Goal: Task Accomplishment & Management: Complete application form

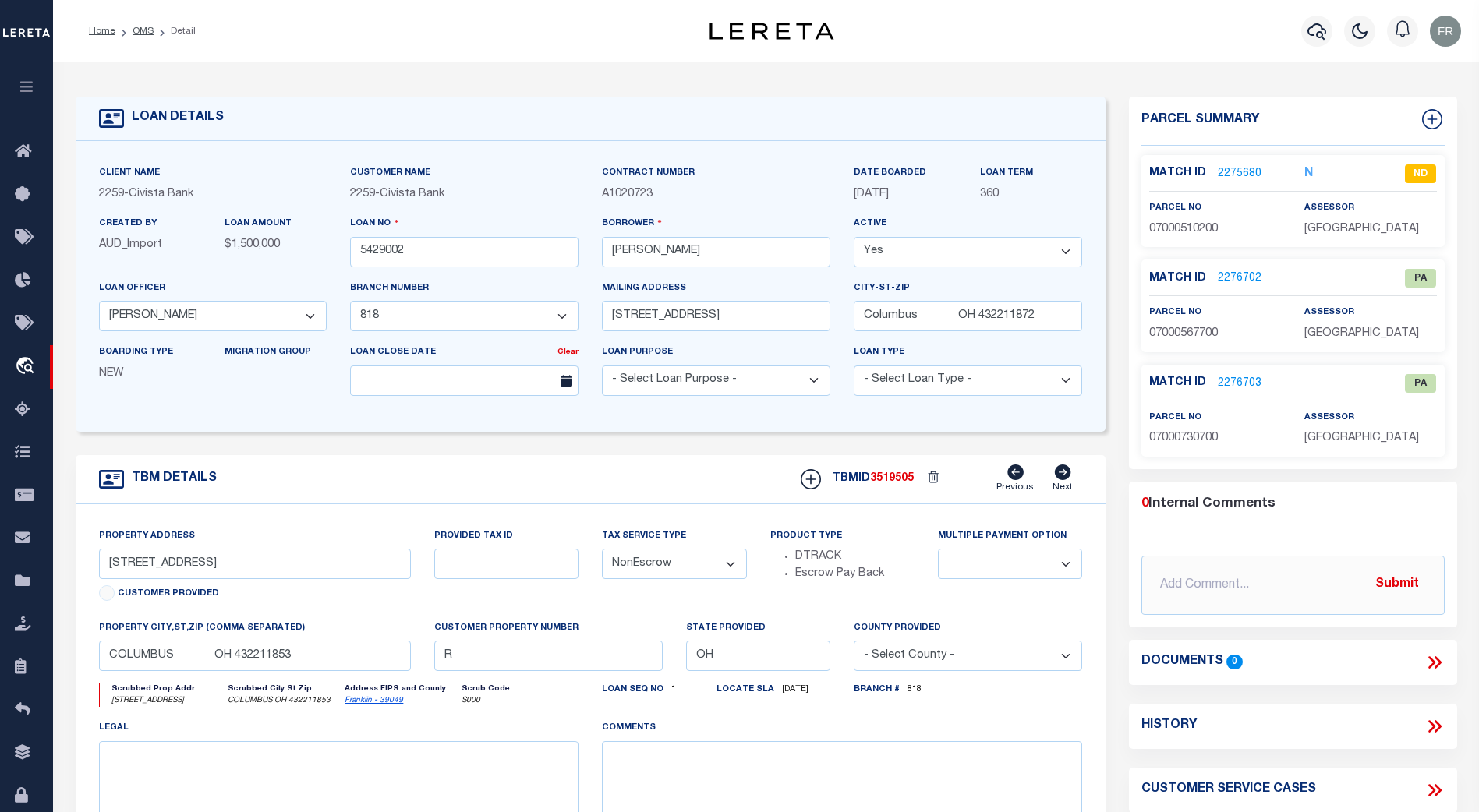
select select "39616"
select select "7648"
select select "NonEscrow"
click at [27, 758] on icon at bounding box center [27, 753] width 25 height 19
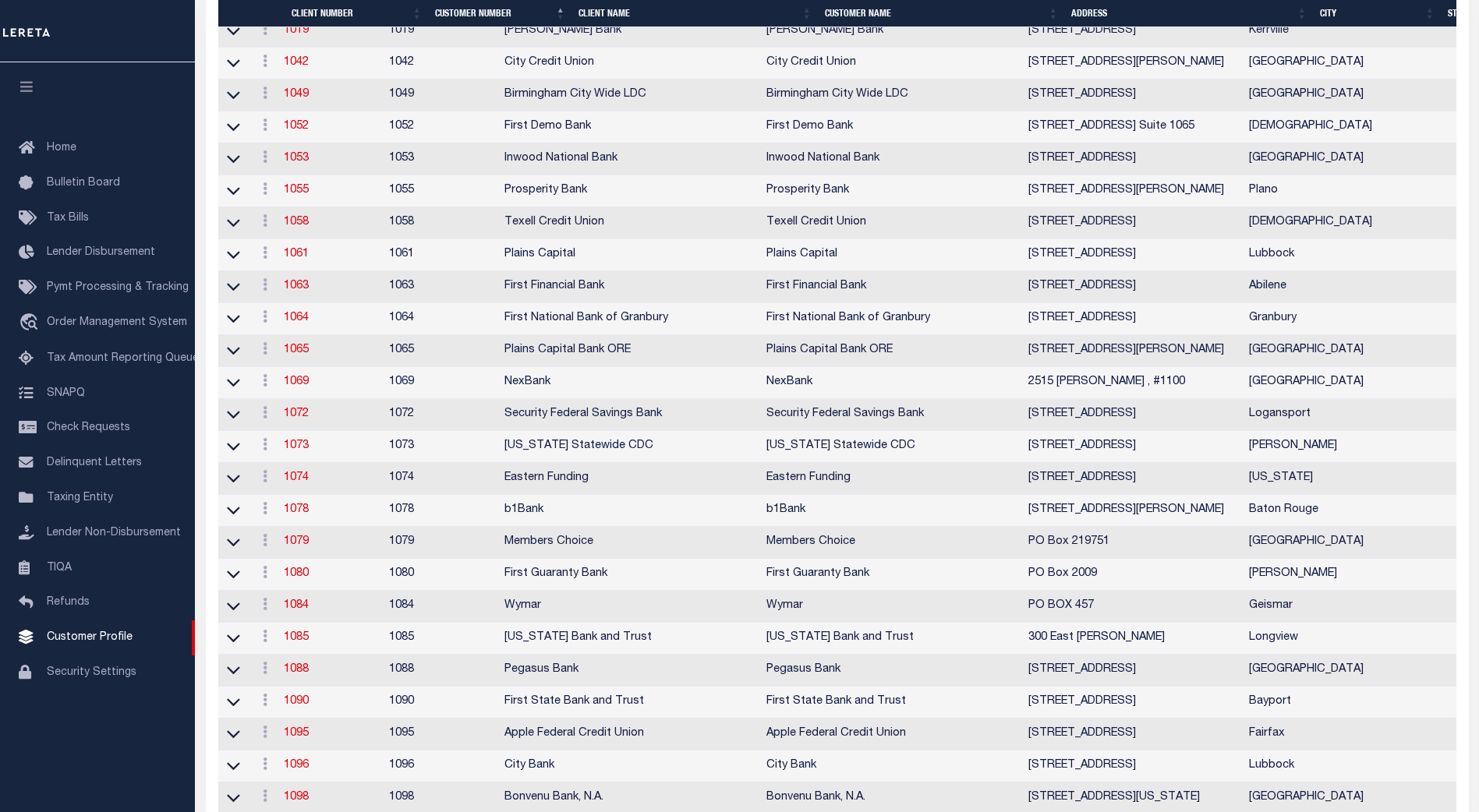
scroll to position [467, 0]
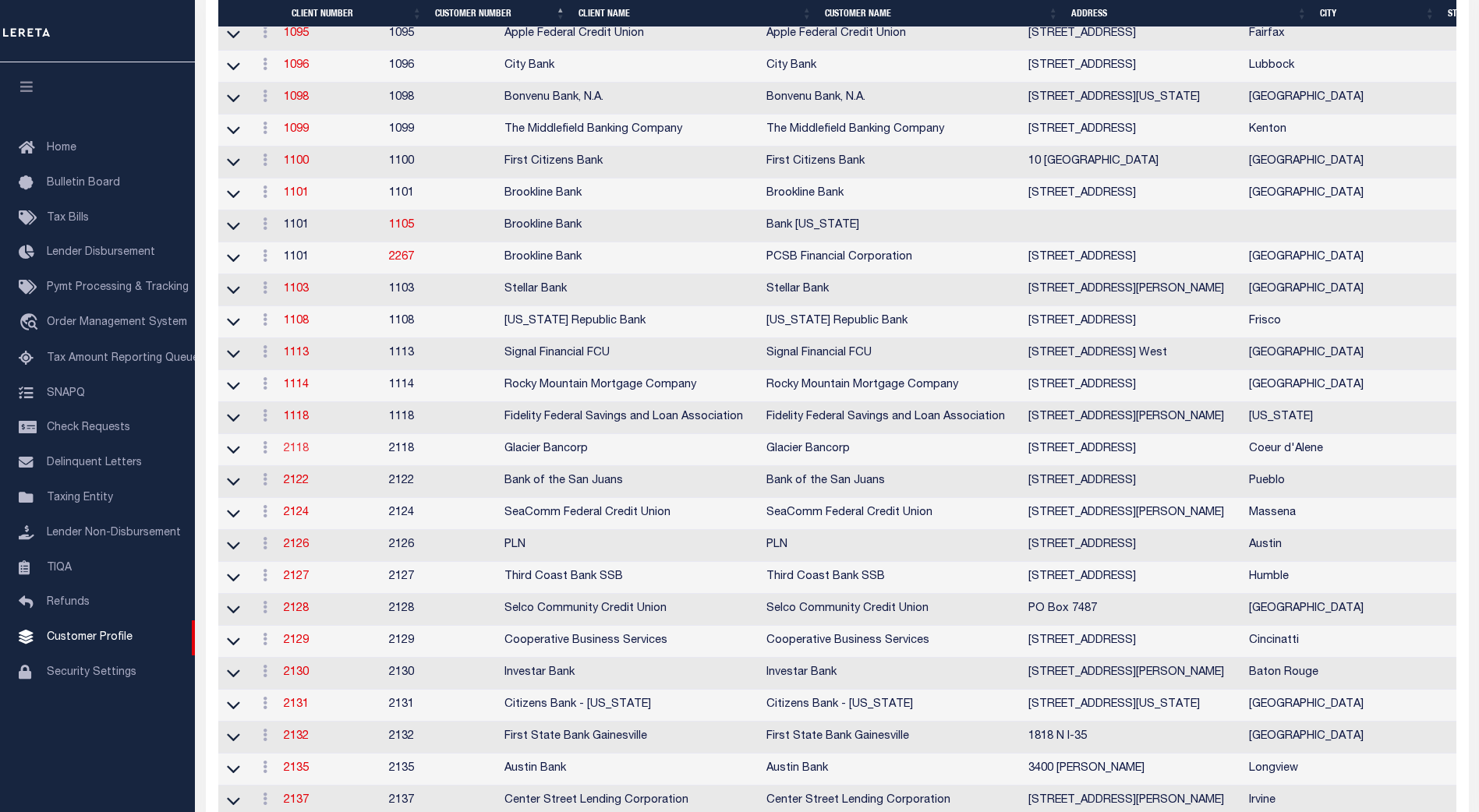
click at [299, 466] on td "2118" at bounding box center [329, 450] width 105 height 32
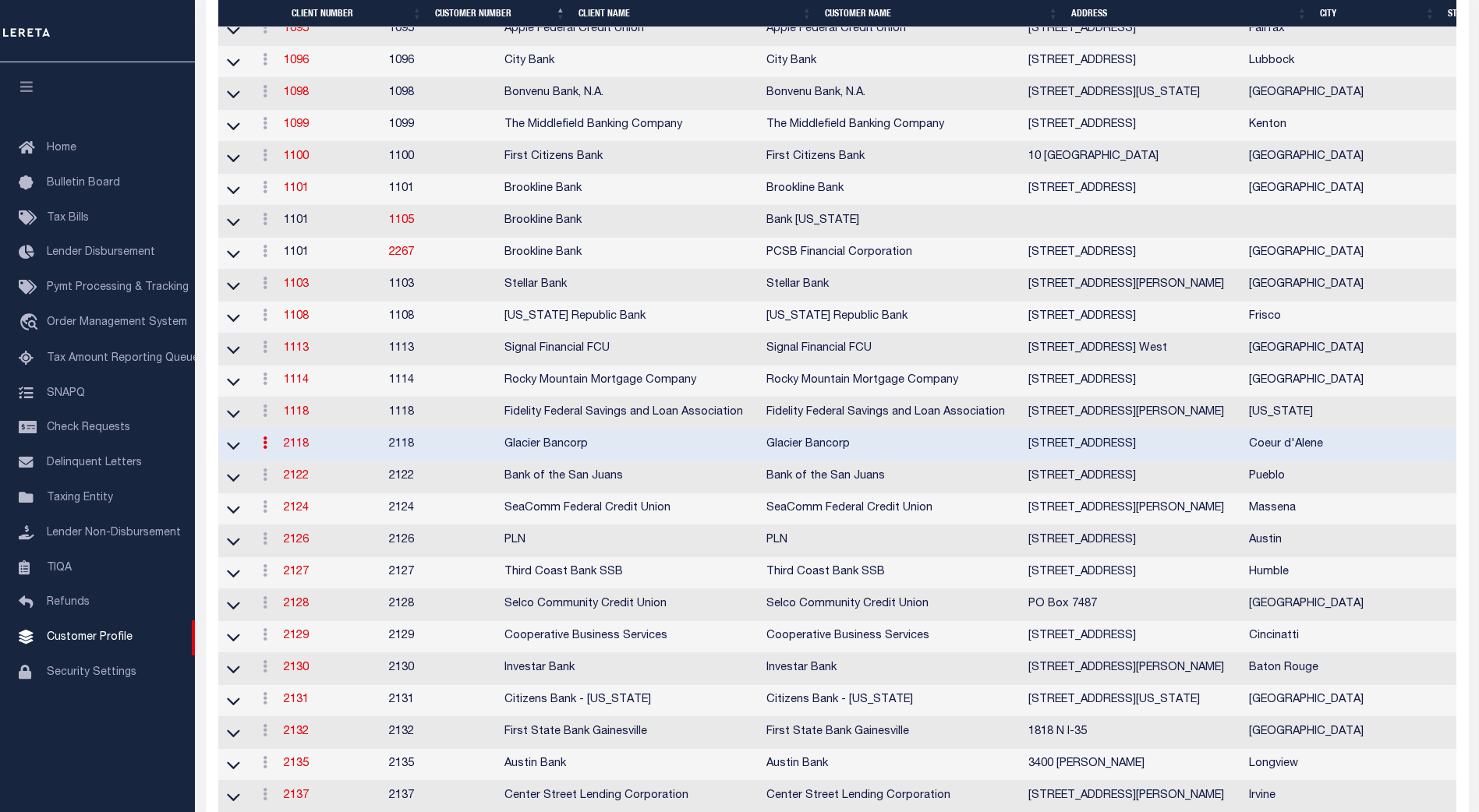
click at [300, 450] on link "2118" at bounding box center [295, 444] width 25 height 11
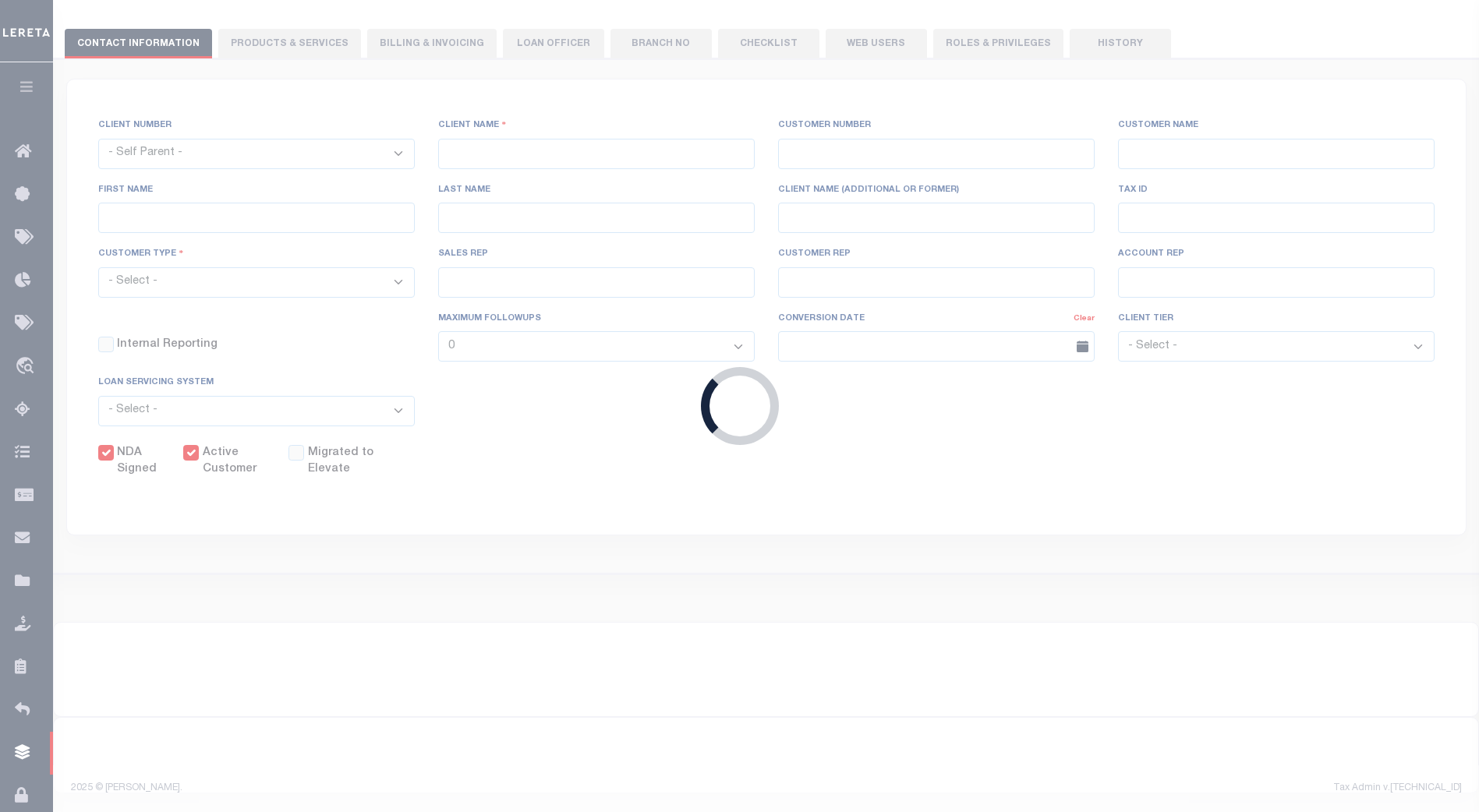
select select
type input "Glacier Bancorp"
type input "2118"
type input "Glacier Bancorp"
type input "Brianna"
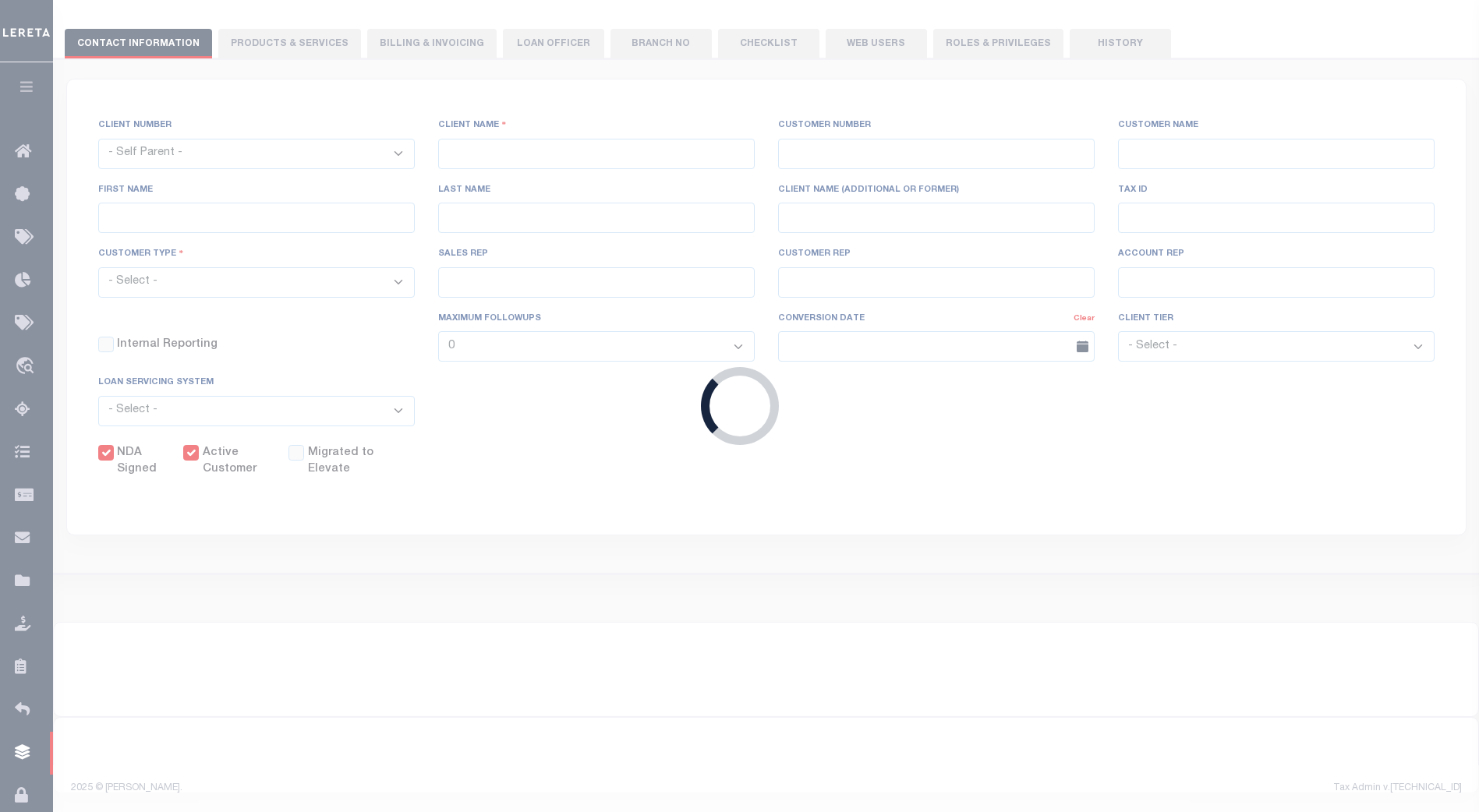
type input "[PERSON_NAME]"
select select "Residential"
type input "Barbara Kendrick"
type input "Debbie Vecellio"
select select "JHS"
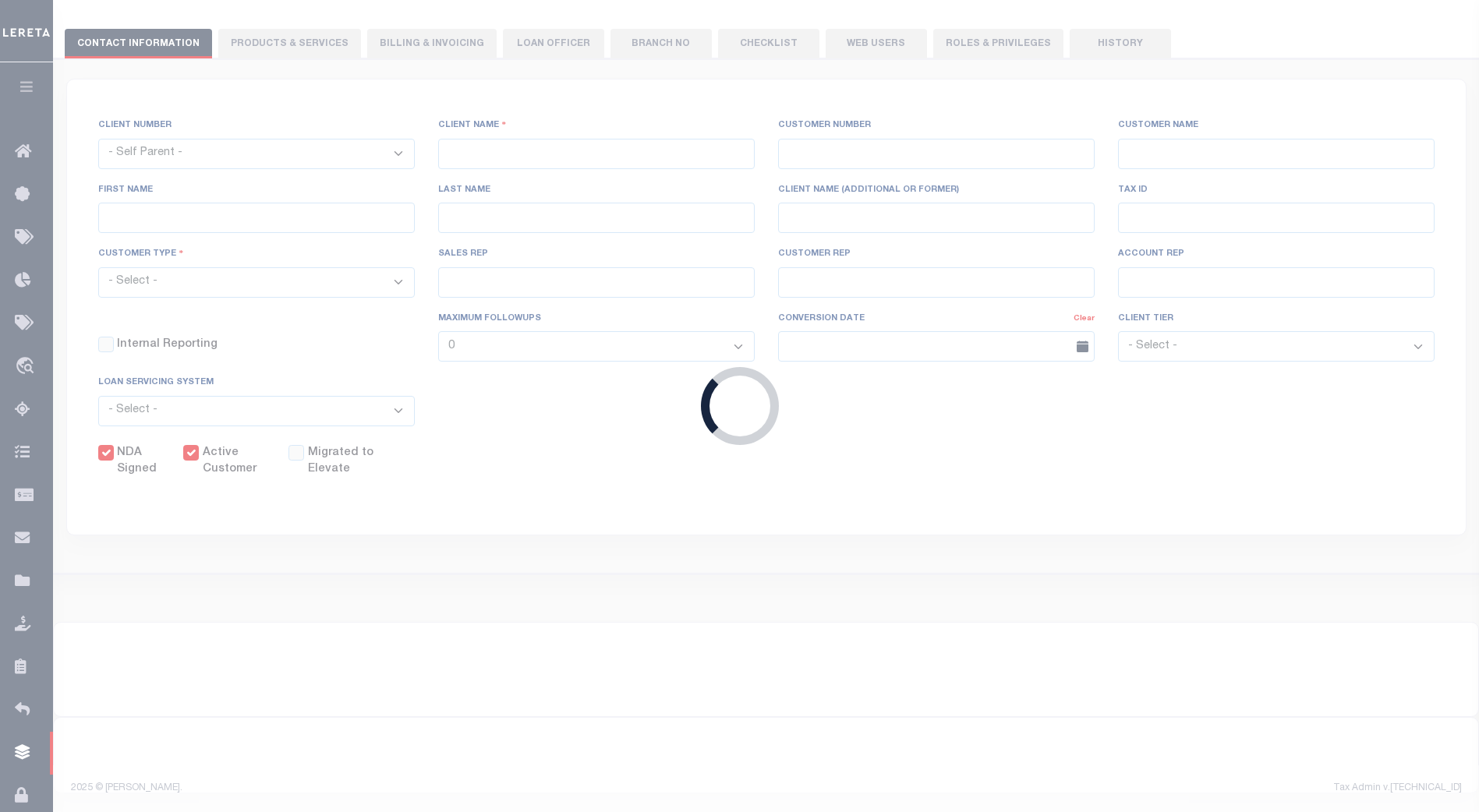
checkbox input "true"
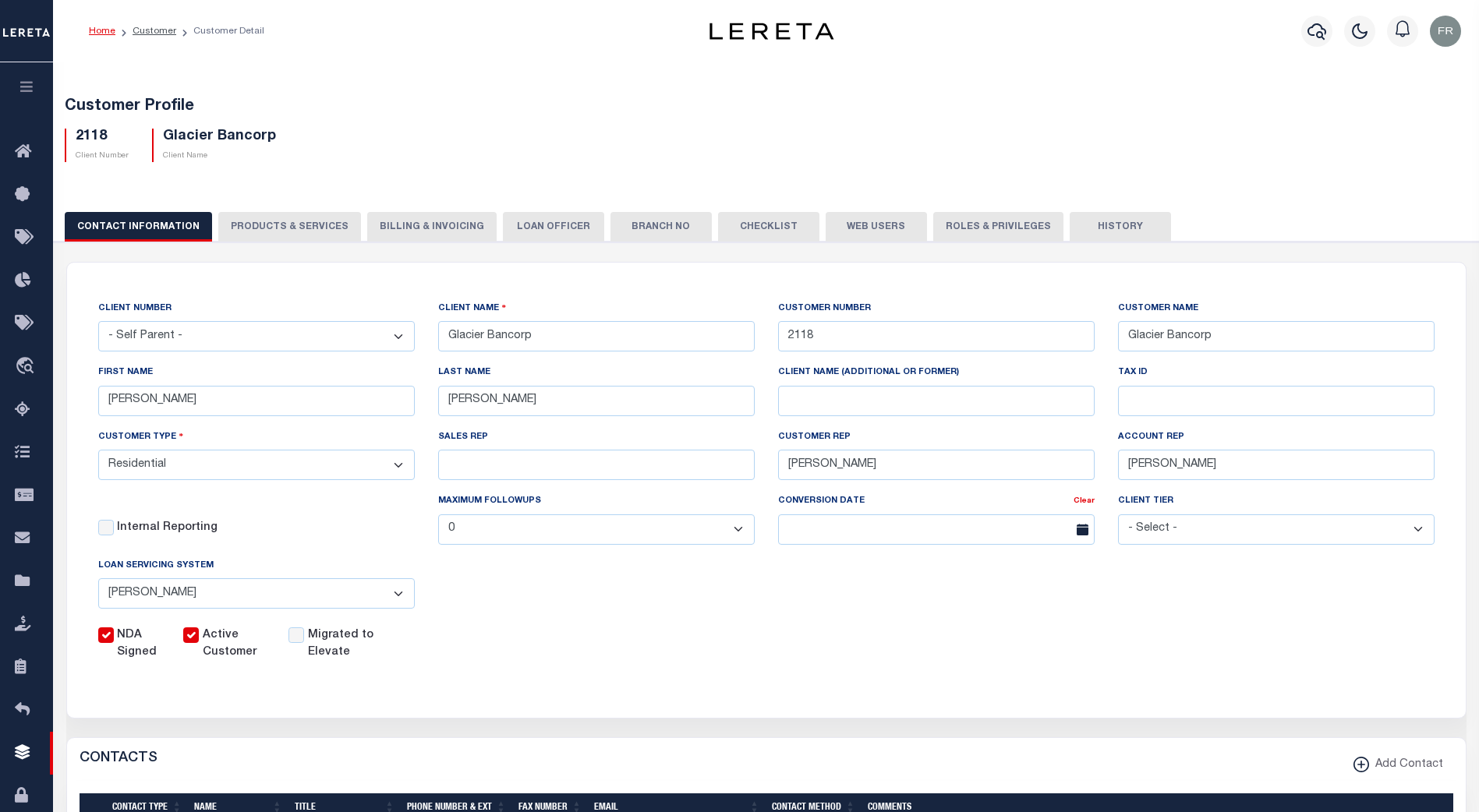
click at [290, 219] on button "PRODUCTS & SERVICES" at bounding box center [290, 227] width 143 height 29
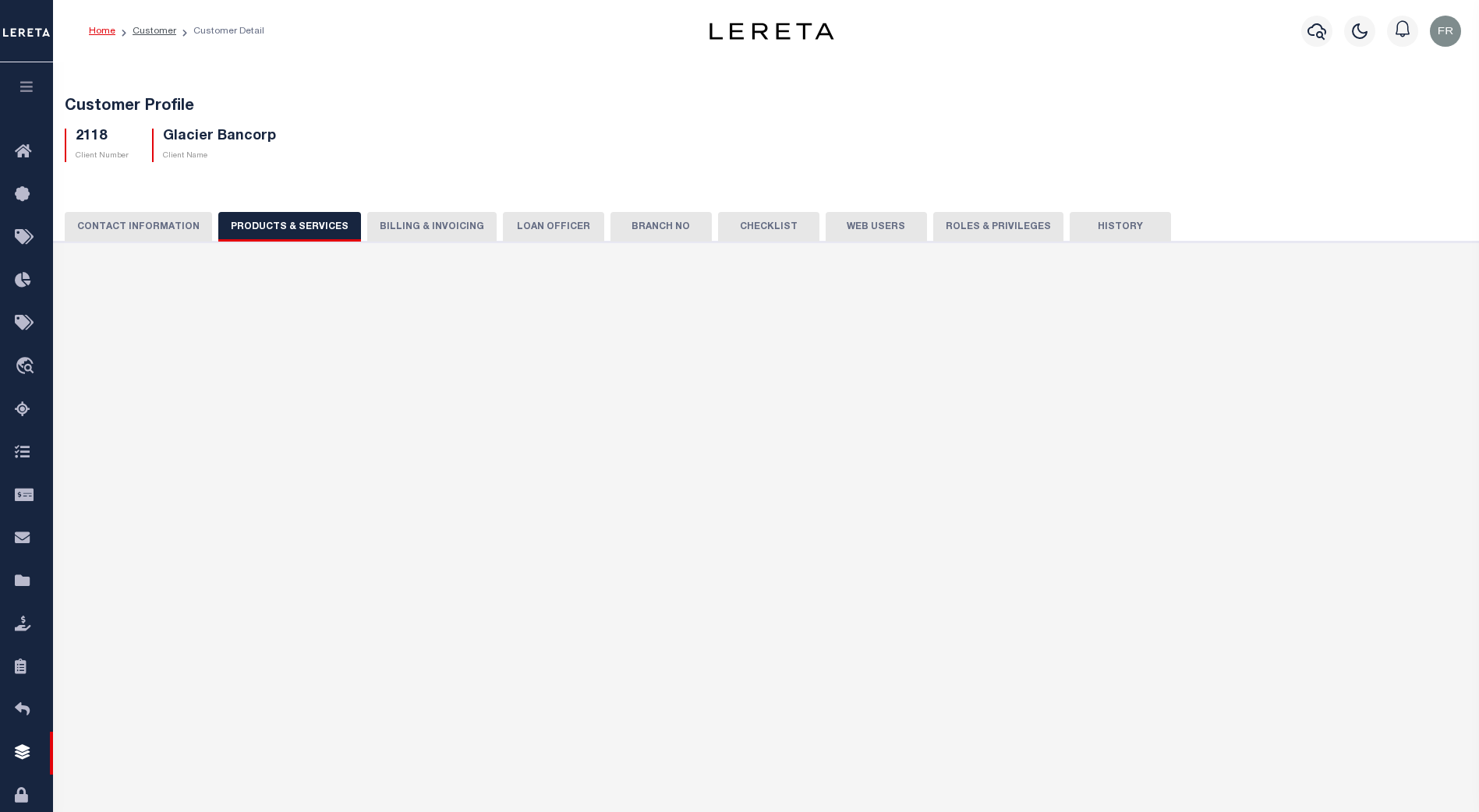
select select "STX"
radio input "true"
checkbox input "true"
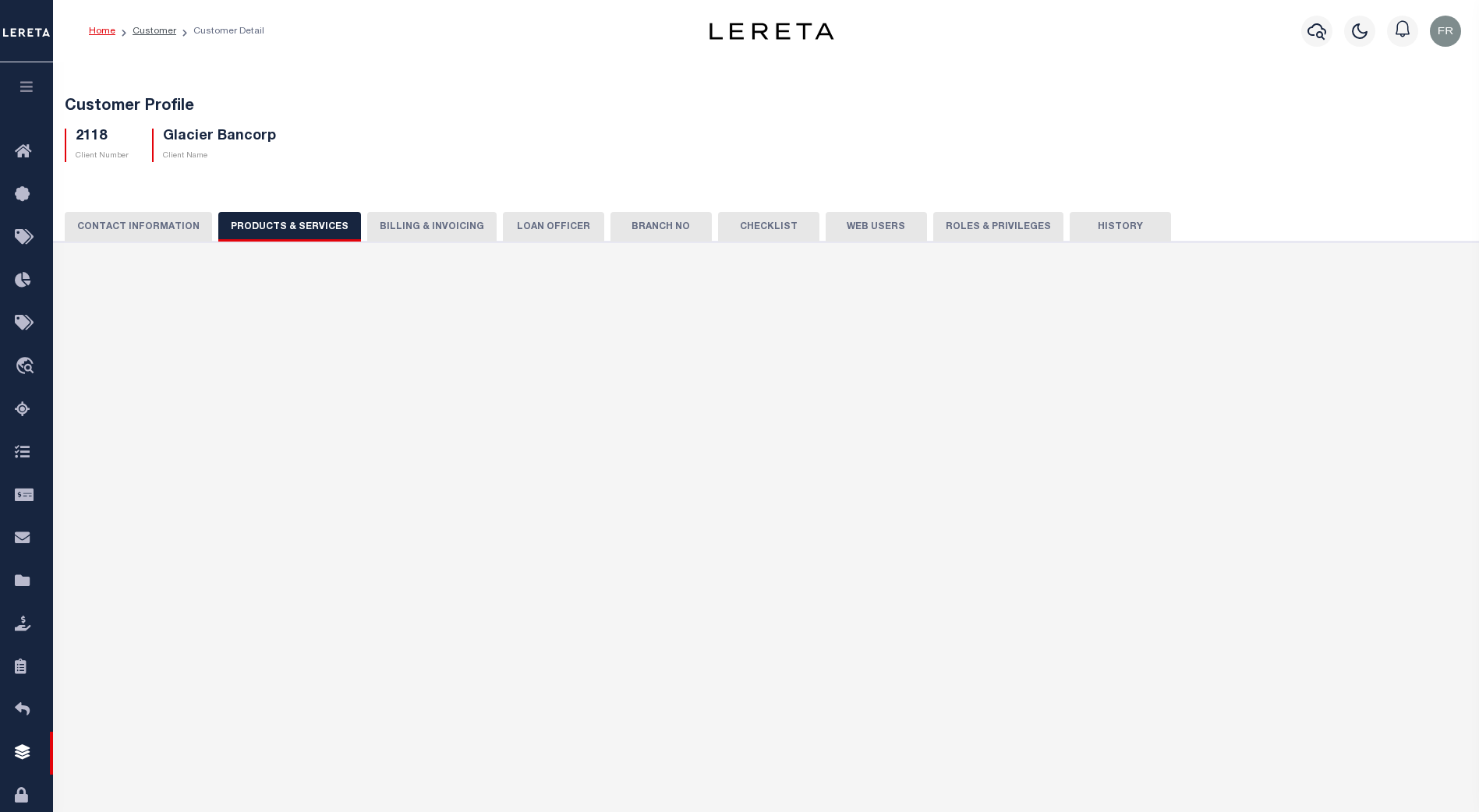
checkbox input "true"
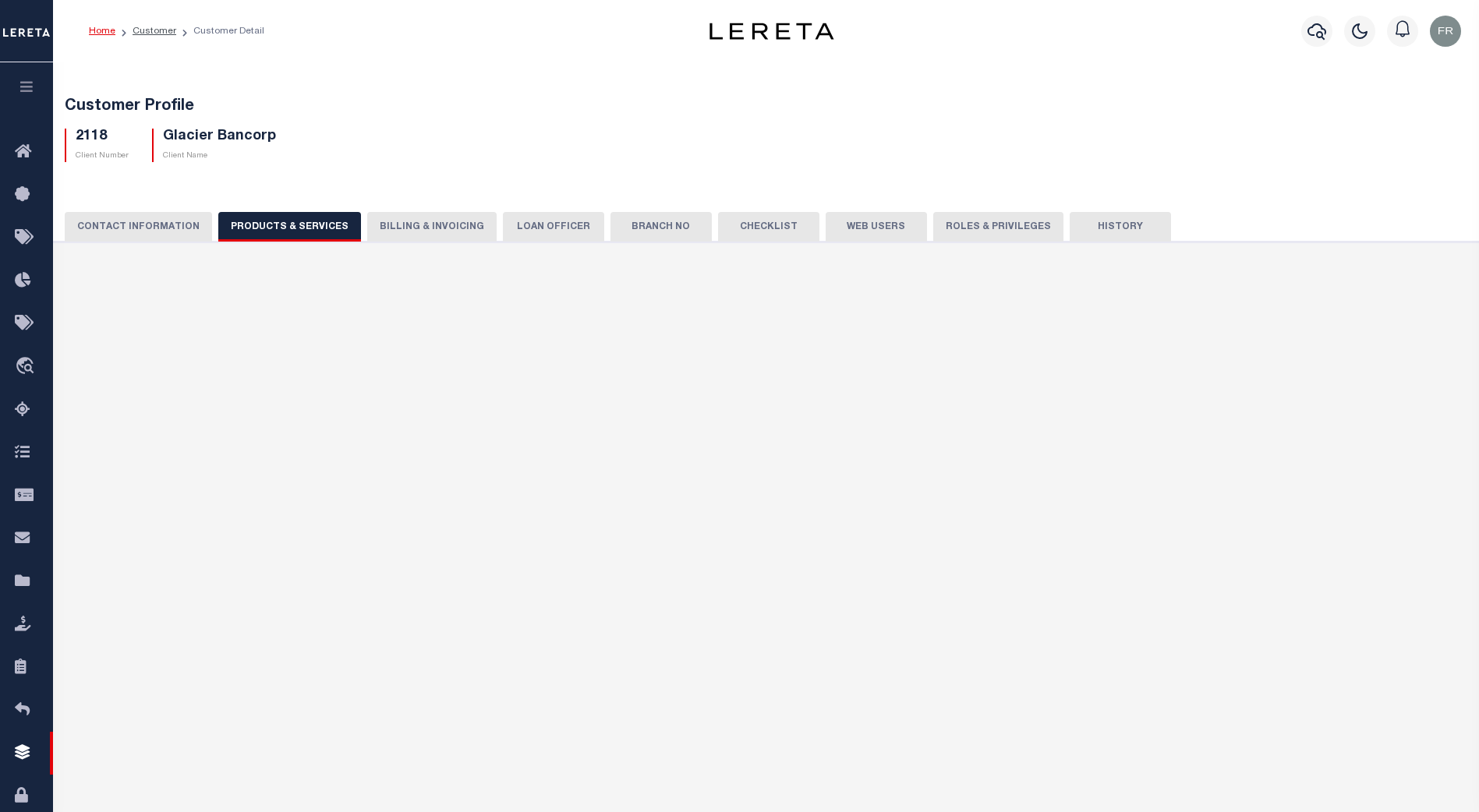
checkbox input "true"
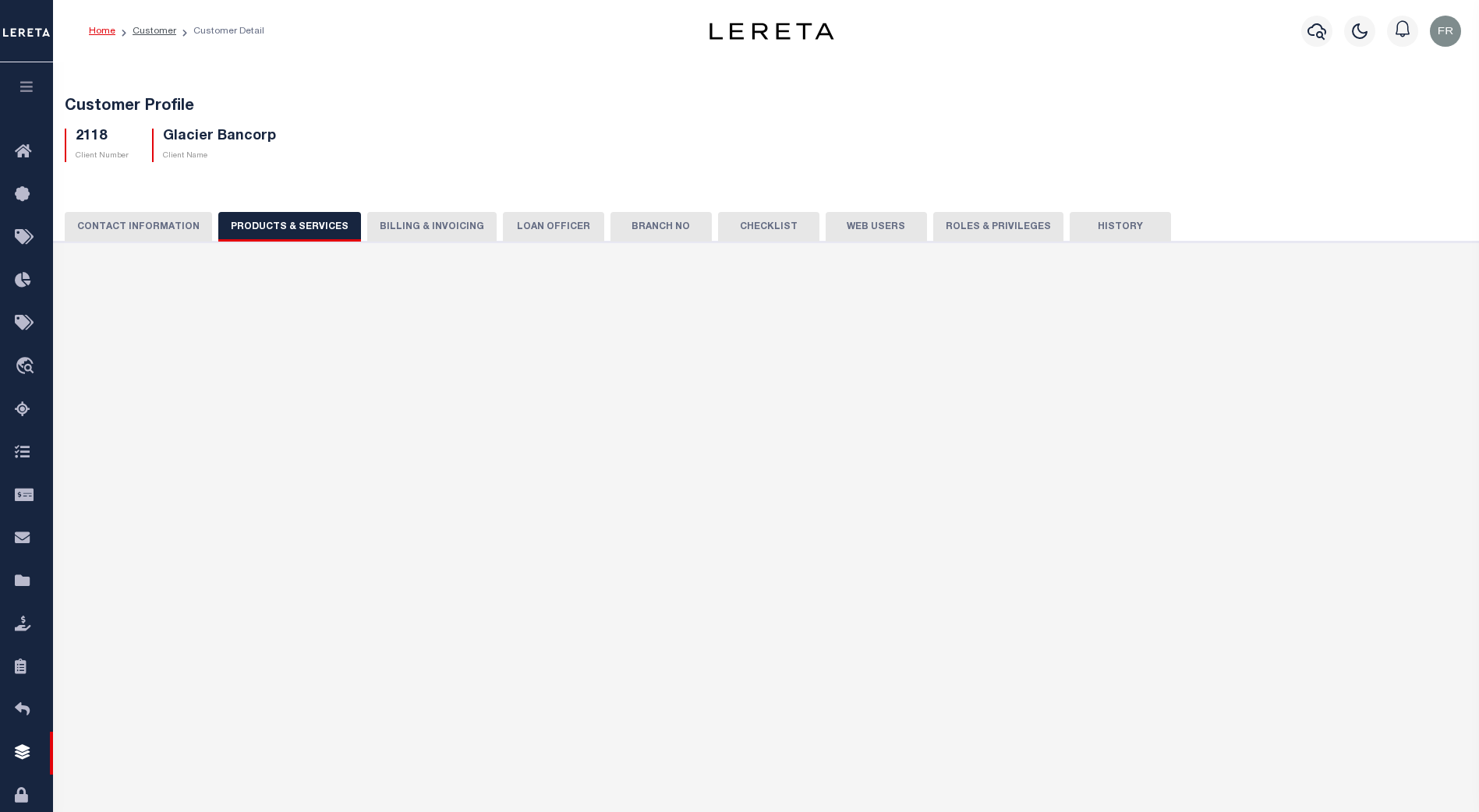
checkbox input "true"
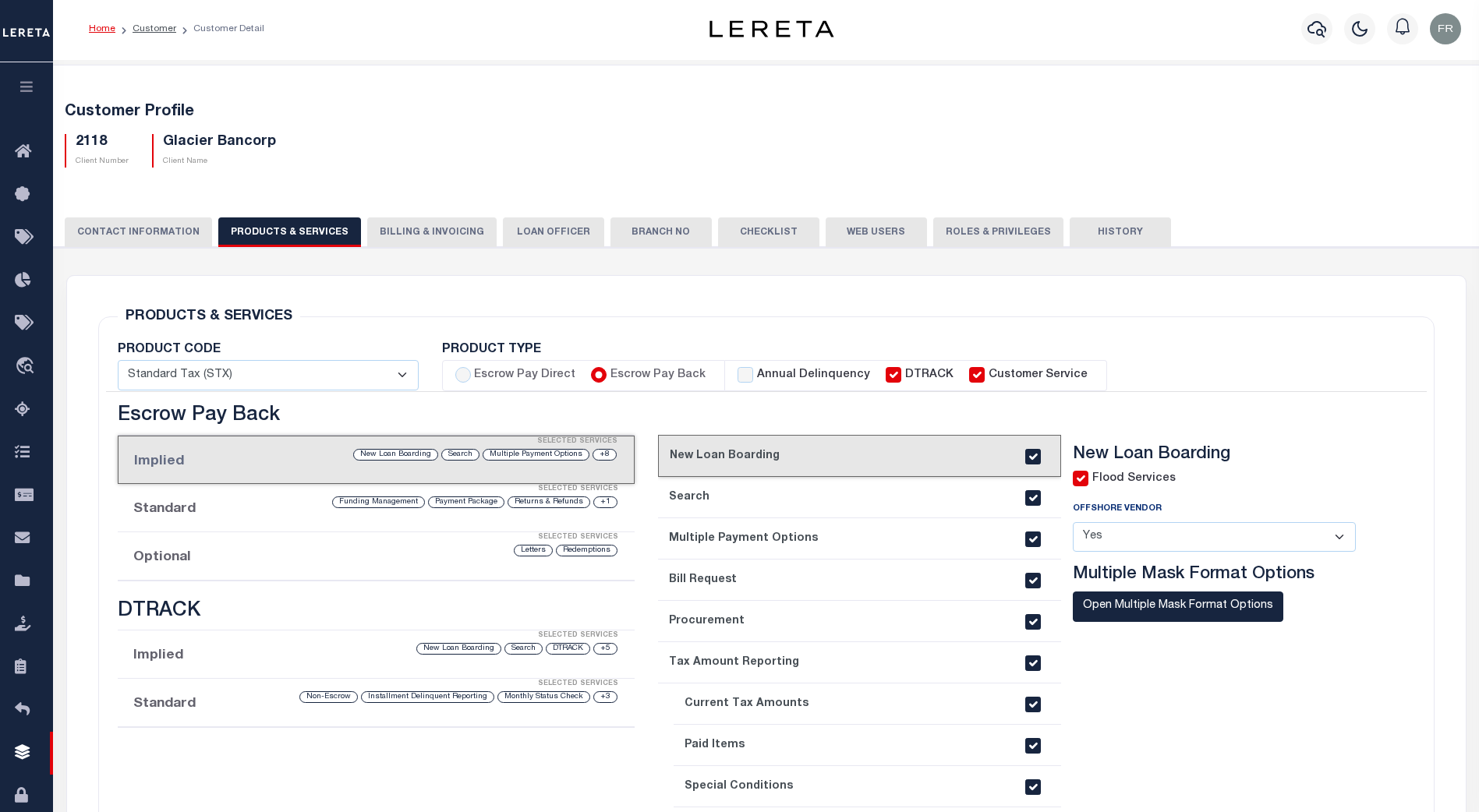
scroll to position [2, 0]
click at [418, 227] on button "Billing & Invoicing" at bounding box center [432, 233] width 130 height 29
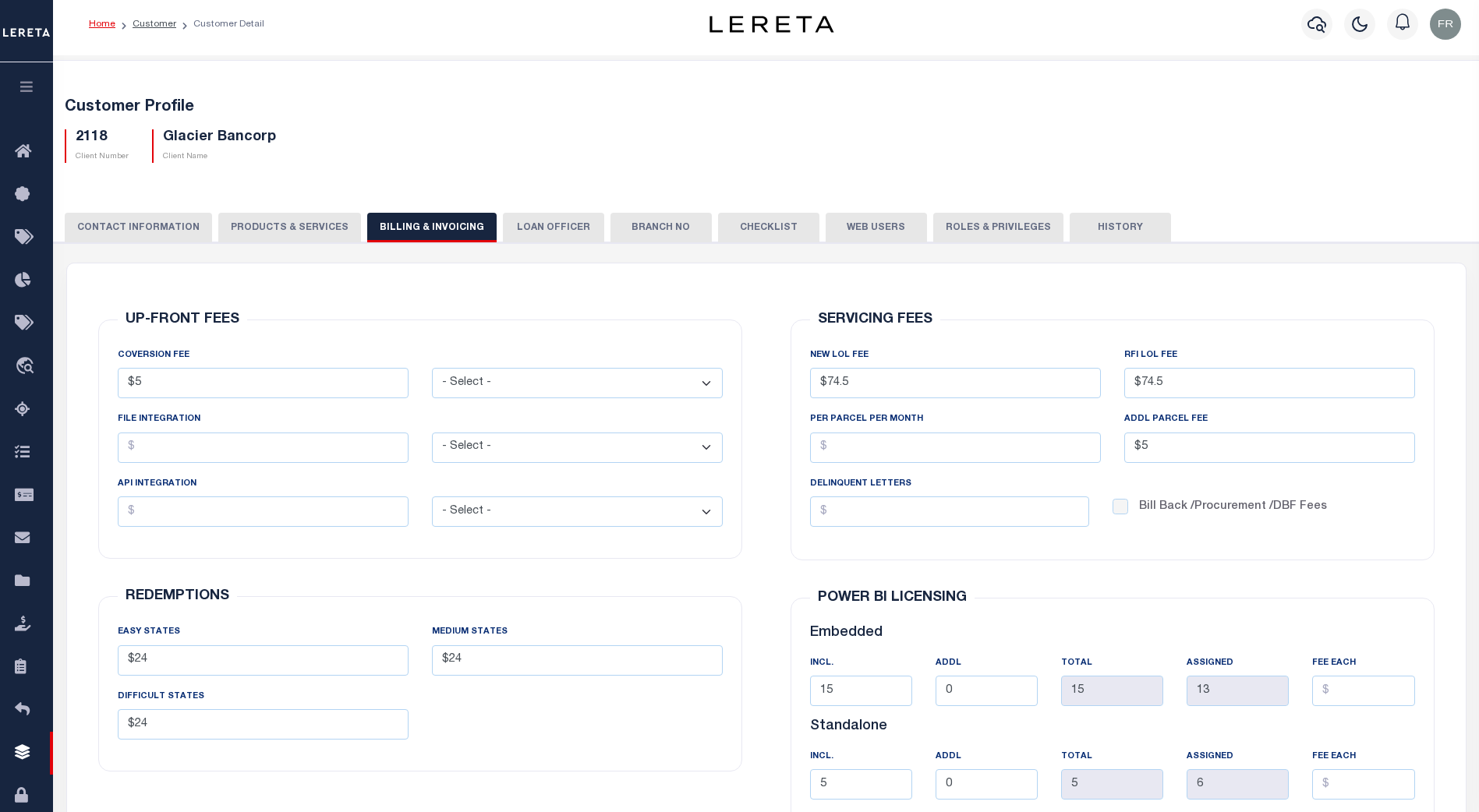
scroll to position [0, 0]
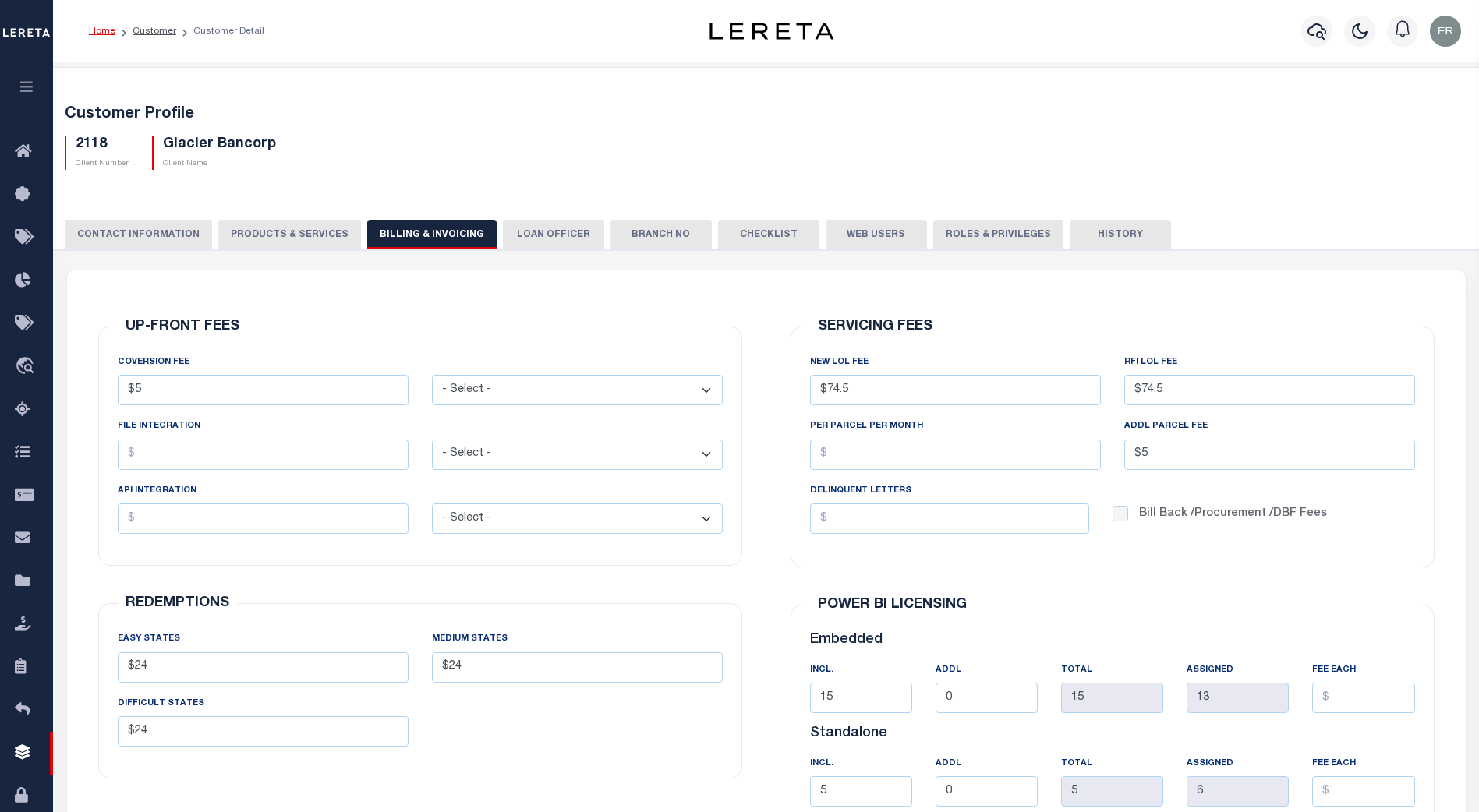
click at [520, 233] on button "LOAN OFFICER" at bounding box center [553, 234] width 102 height 29
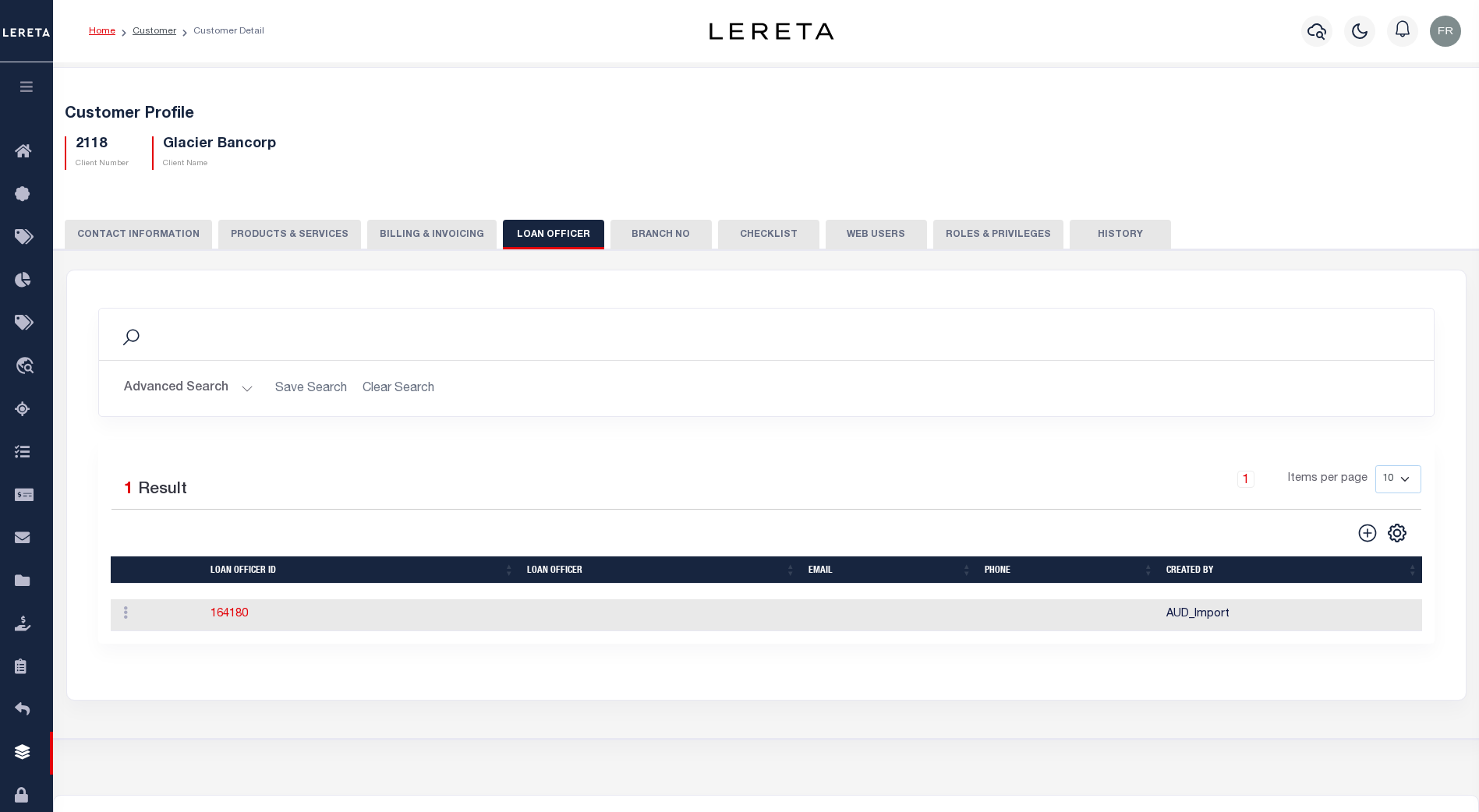
click at [642, 240] on button "Branch No" at bounding box center [660, 234] width 102 height 29
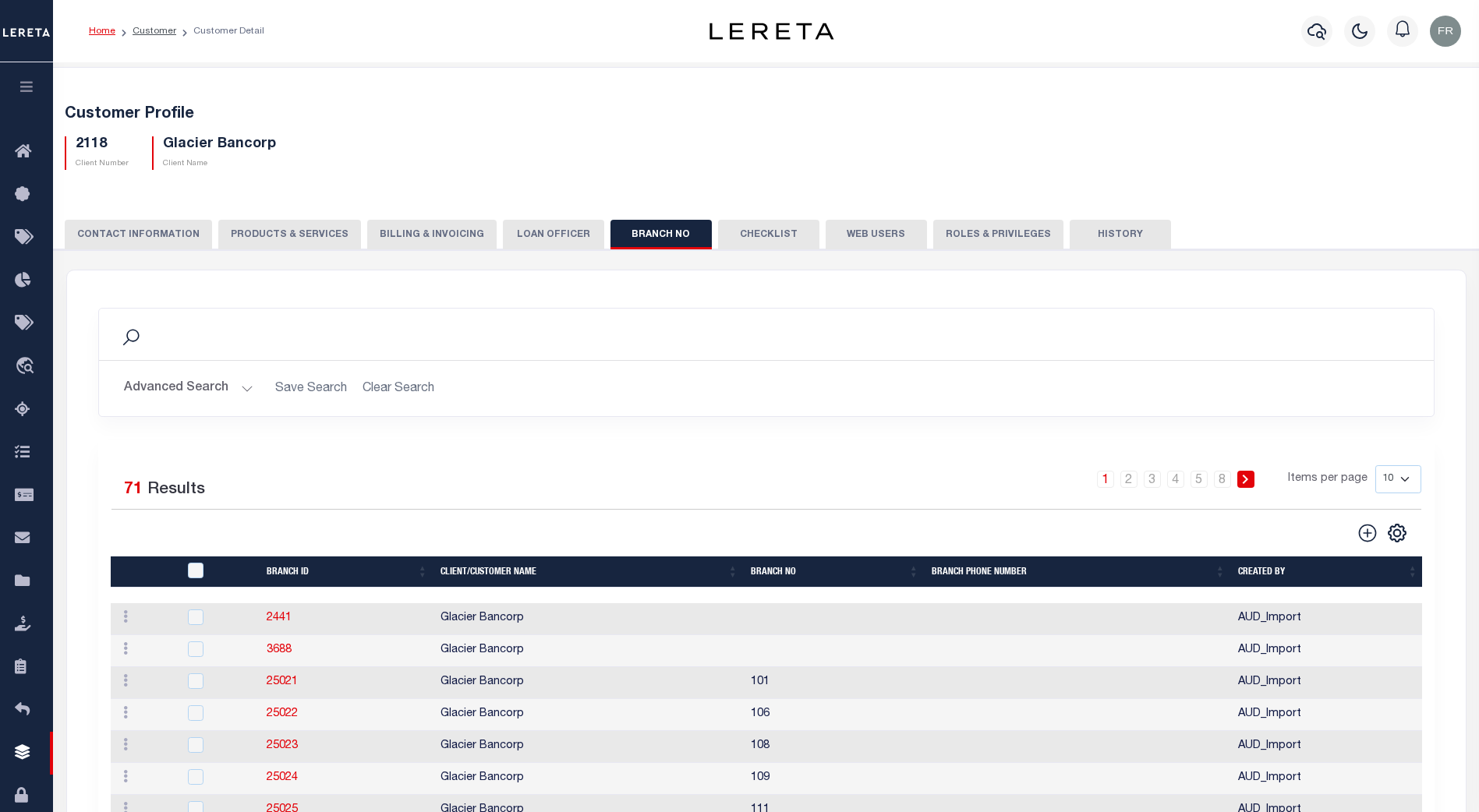
click at [752, 235] on button "Checklist" at bounding box center [768, 234] width 102 height 29
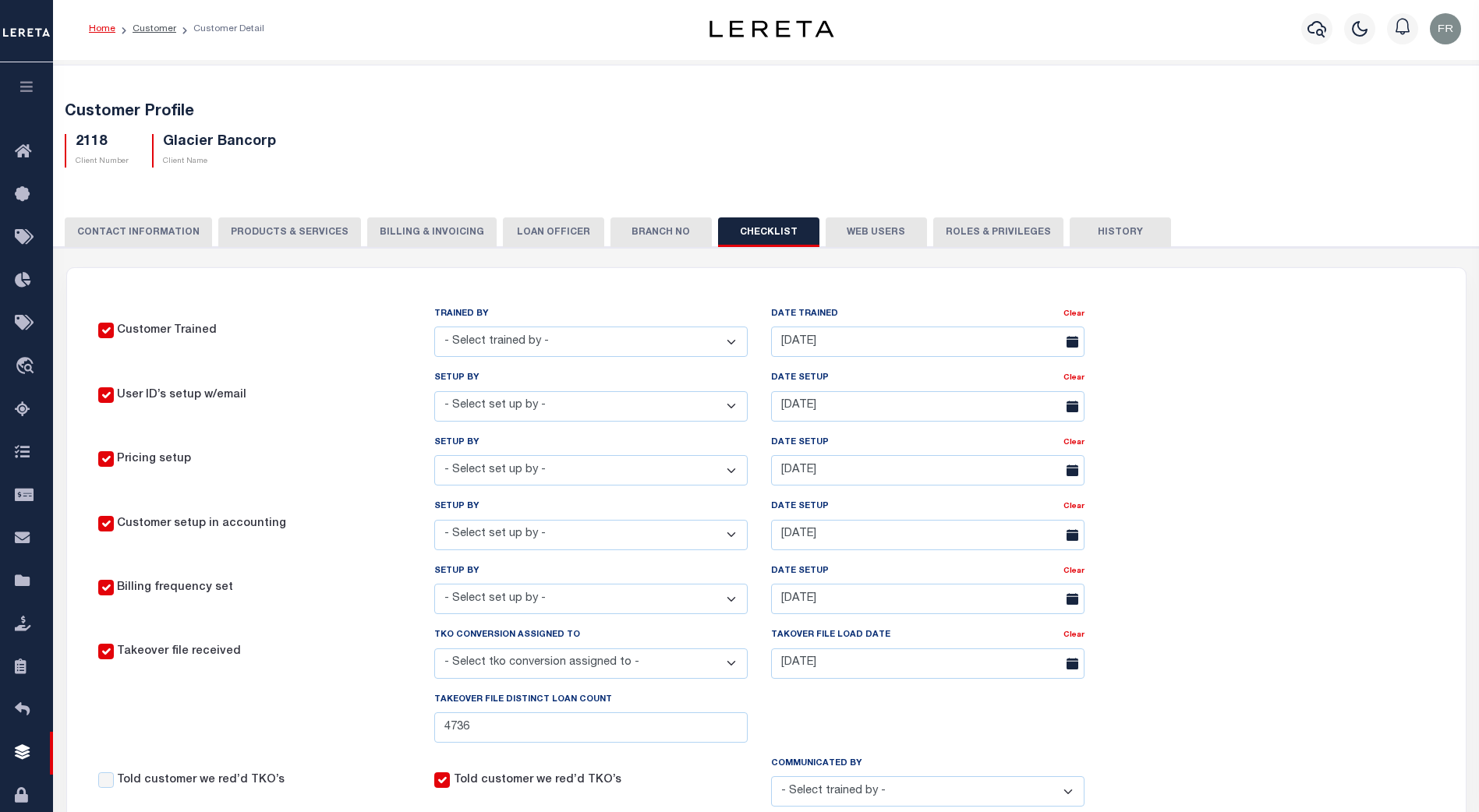
scroll to position [2, 0]
click at [876, 230] on button "Web Users" at bounding box center [876, 233] width 102 height 29
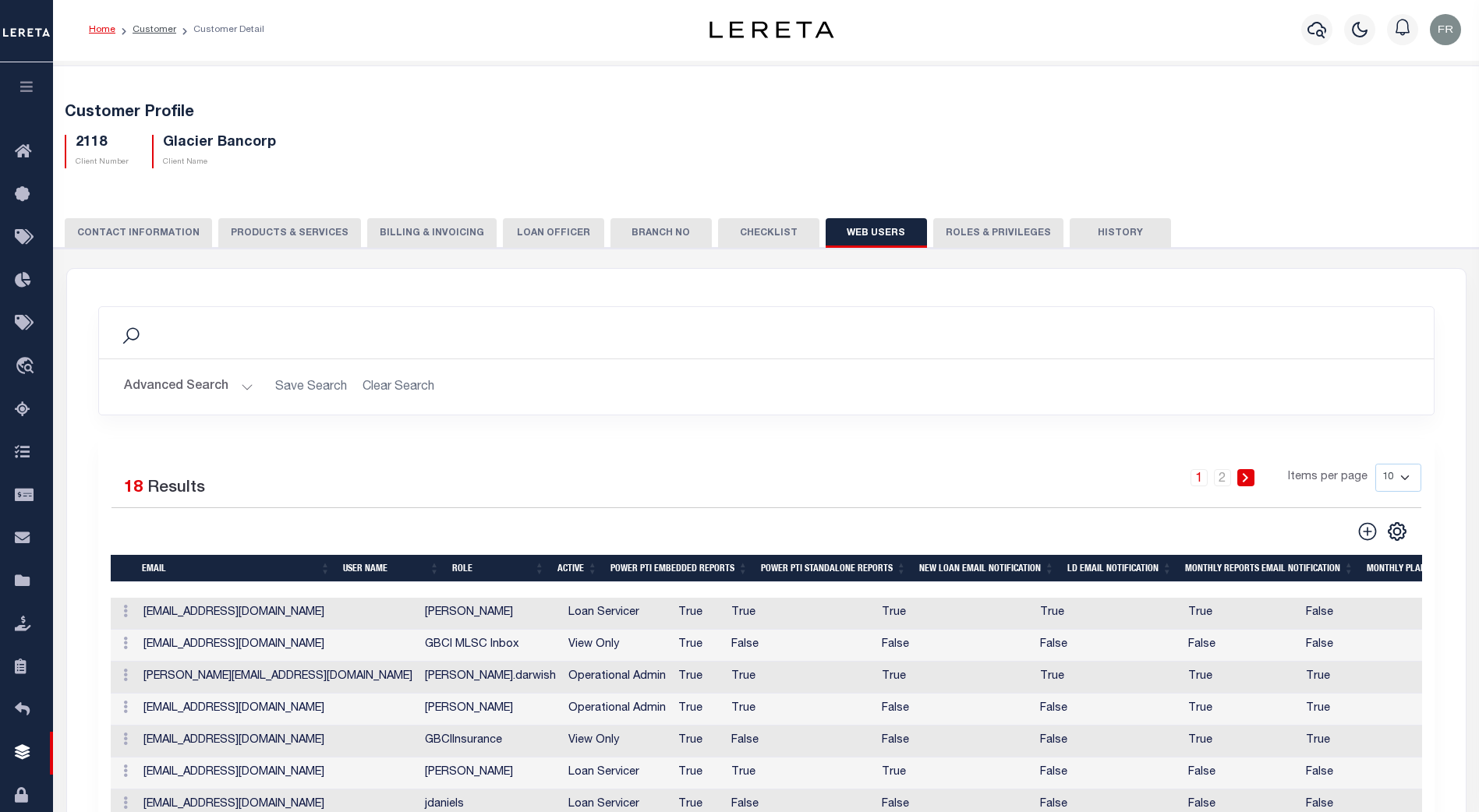
click at [981, 237] on button "Roles & Privileges" at bounding box center [998, 233] width 130 height 29
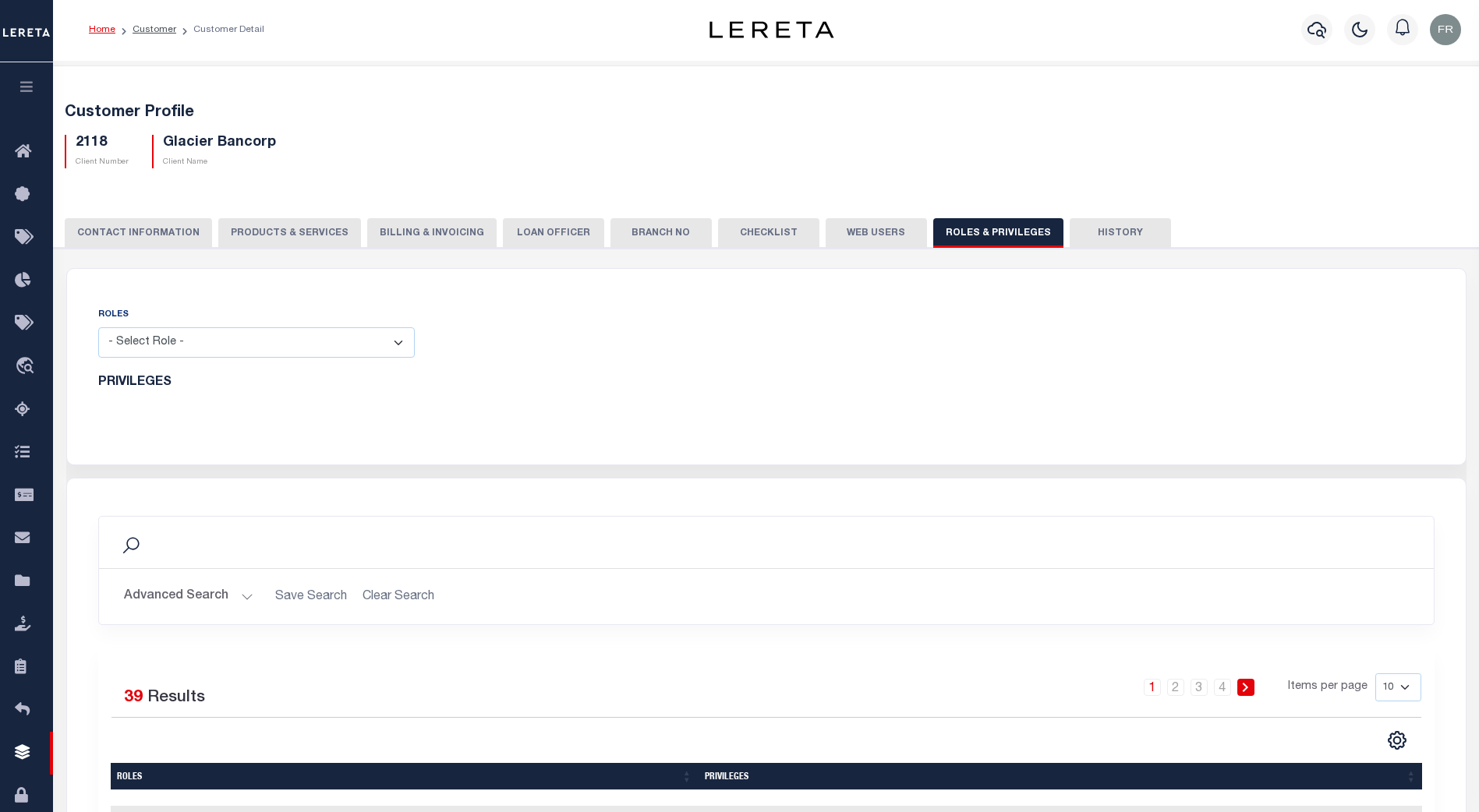
click at [152, 234] on button "CONTACT INFORMATION" at bounding box center [138, 233] width 147 height 29
